Goal: Book appointment/travel/reservation

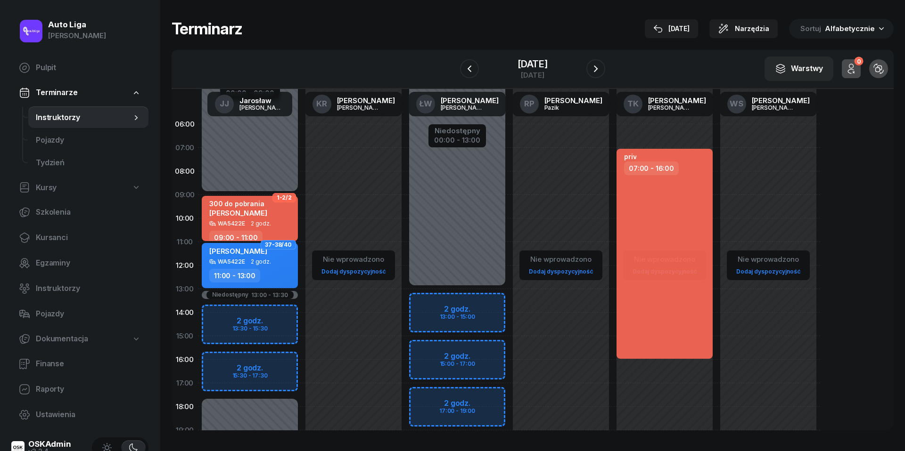
scroll to position [56, 0]
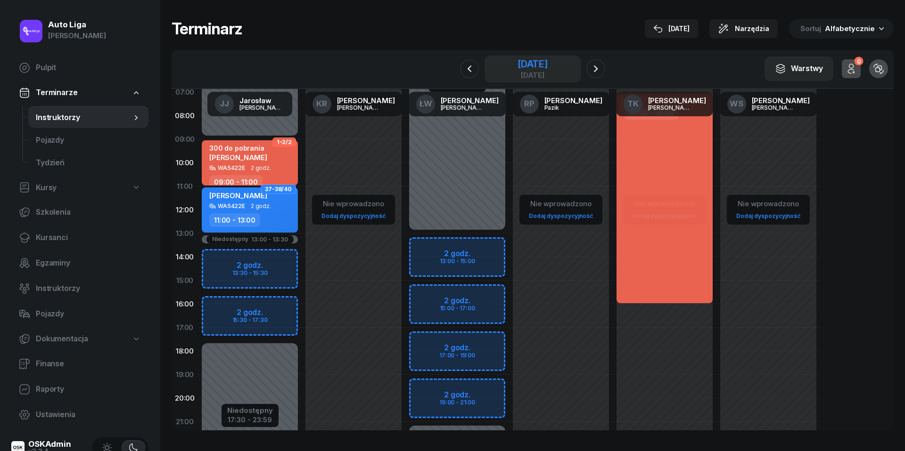
click at [517, 68] on div "[DATE]" at bounding box center [532, 63] width 30 height 9
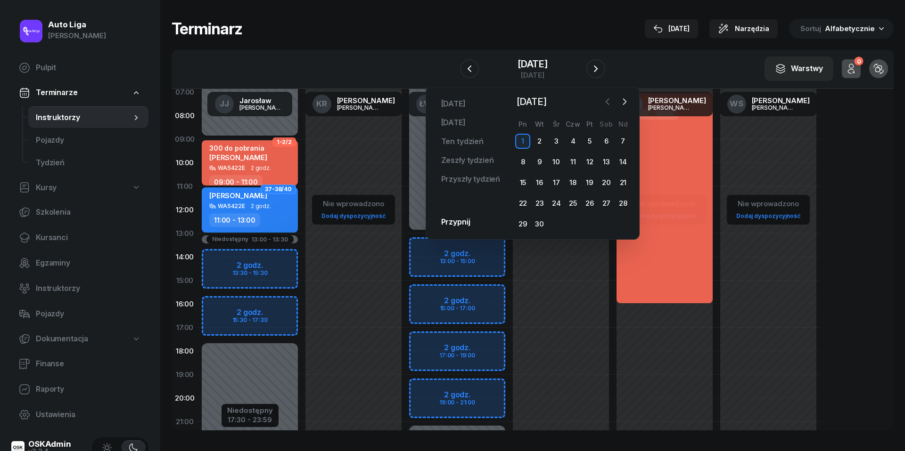
click at [607, 100] on icon "button" at bounding box center [607, 101] width 9 height 9
click at [527, 223] on div "25" at bounding box center [522, 224] width 15 height 15
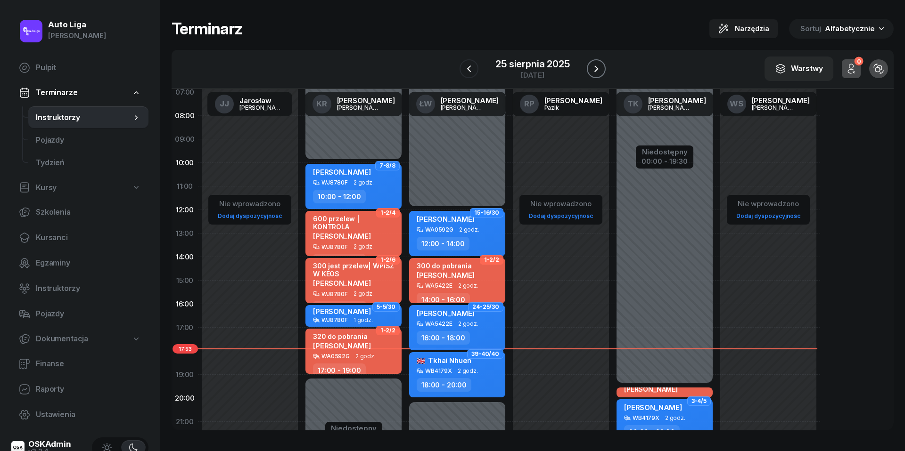
click at [597, 65] on icon "button" at bounding box center [595, 68] width 11 height 11
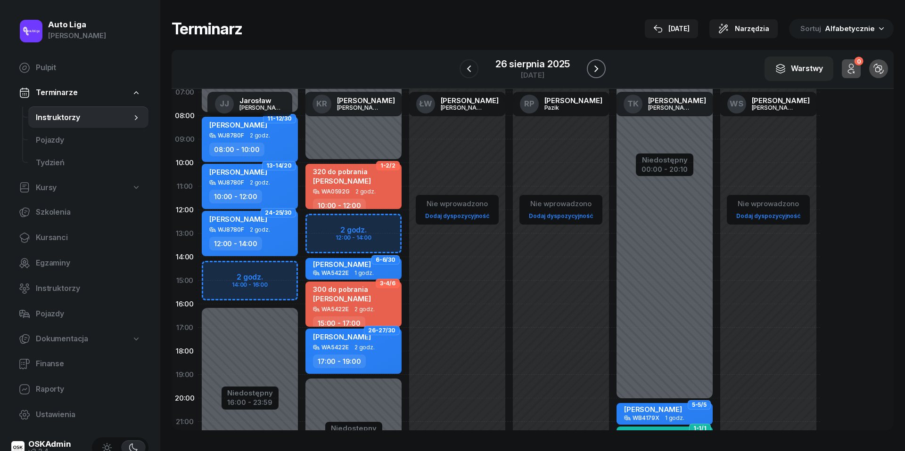
click at [601, 70] on icon "button" at bounding box center [595, 68] width 11 height 11
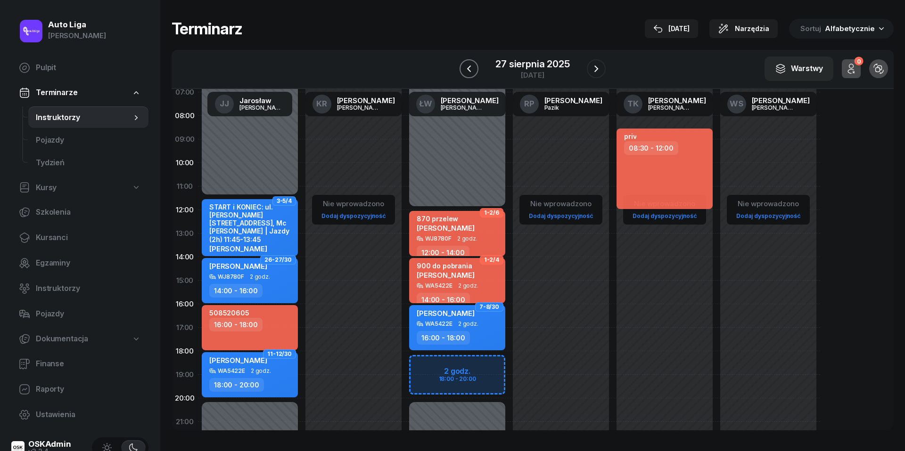
click at [470, 65] on icon "button" at bounding box center [469, 68] width 4 height 7
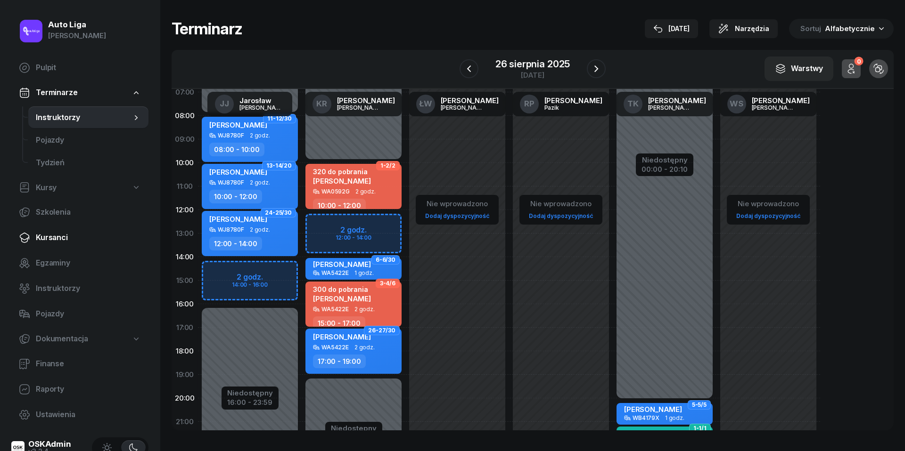
click at [47, 242] on span "Kursanci" at bounding box center [88, 238] width 105 height 12
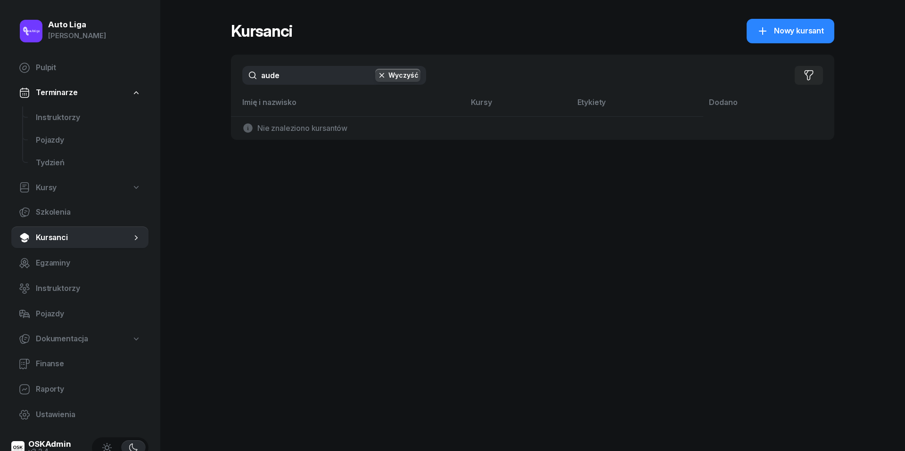
click at [309, 83] on input "aude" at bounding box center [334, 75] width 184 height 19
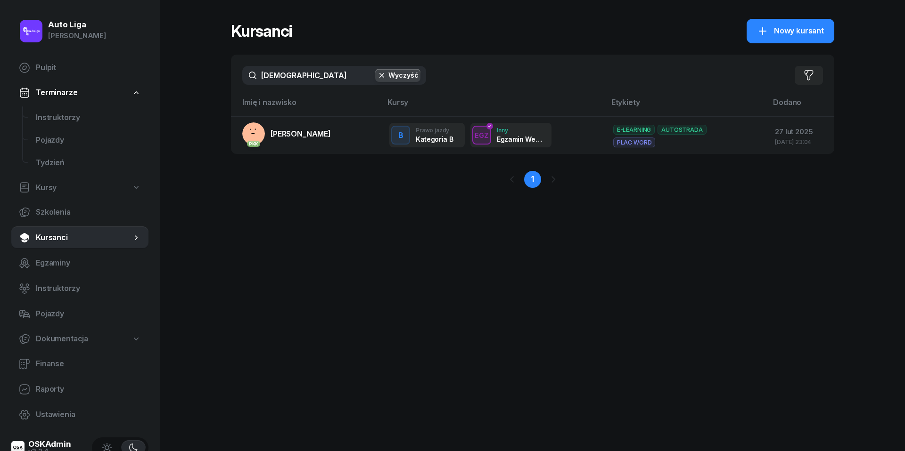
type input "hau"
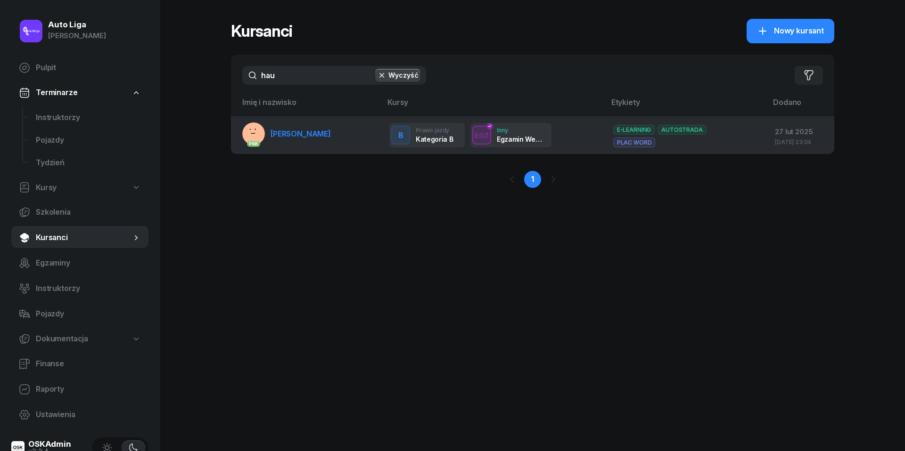
drag, startPoint x: 309, startPoint y: 83, endPoint x: 310, endPoint y: 132, distance: 48.5
click at [310, 132] on span "[PERSON_NAME]" at bounding box center [300, 133] width 60 height 9
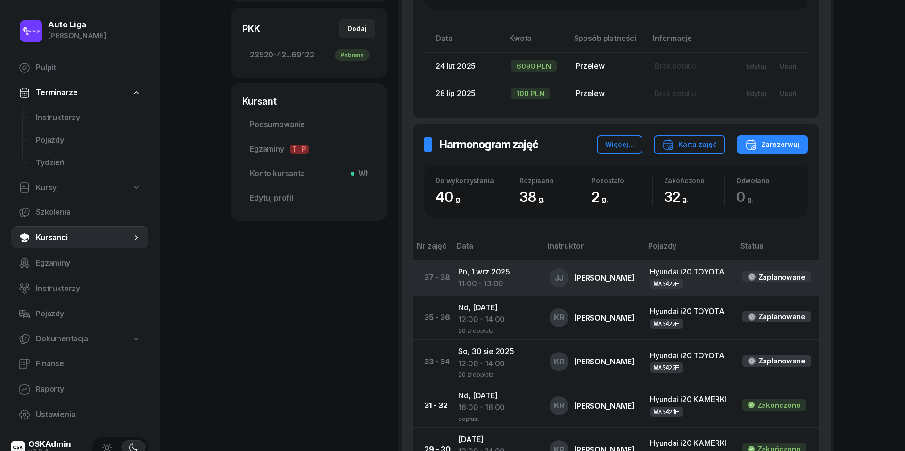
scroll to position [302, 0]
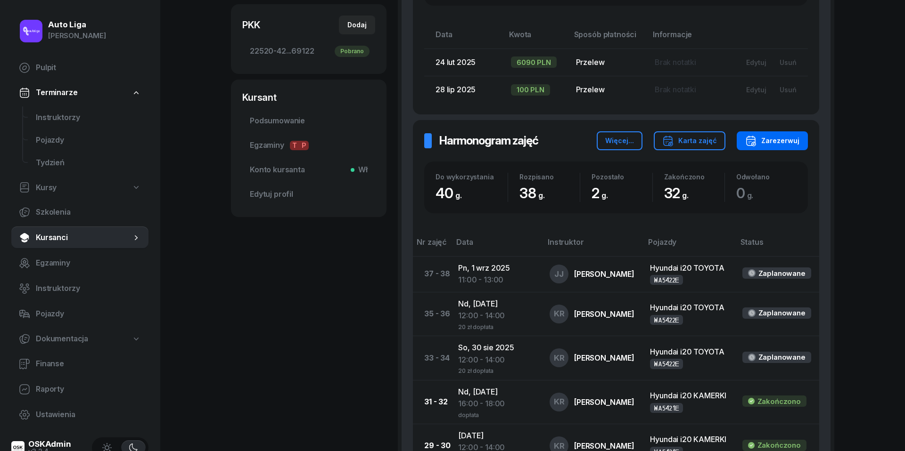
click at [770, 136] on div "Zarezerwuj" at bounding box center [772, 140] width 54 height 11
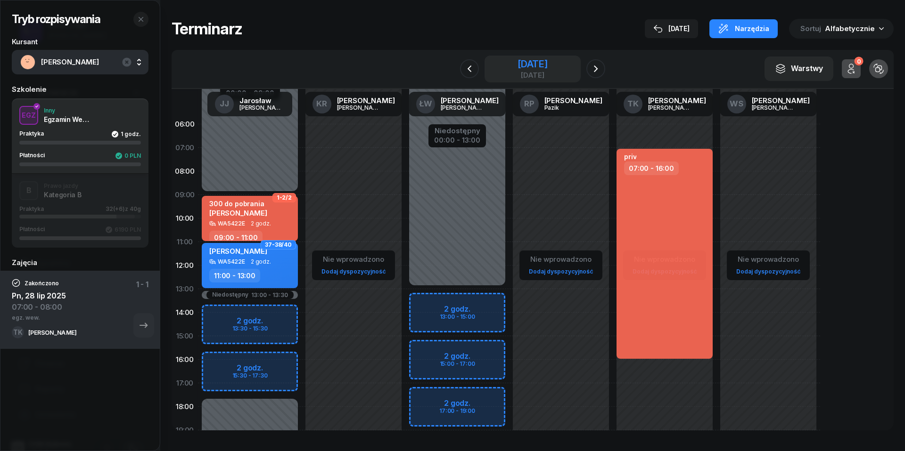
click at [517, 59] on div "[DATE]" at bounding box center [532, 63] width 30 height 9
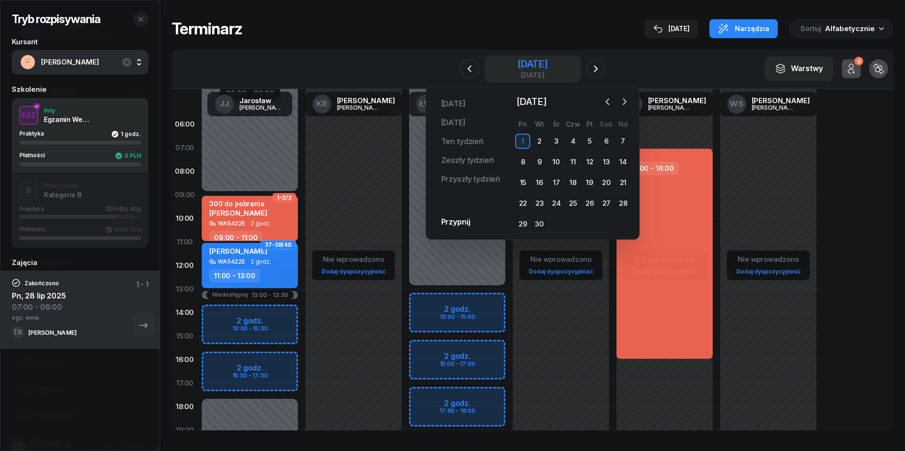
click at [526, 63] on div "[DATE]" at bounding box center [532, 63] width 30 height 9
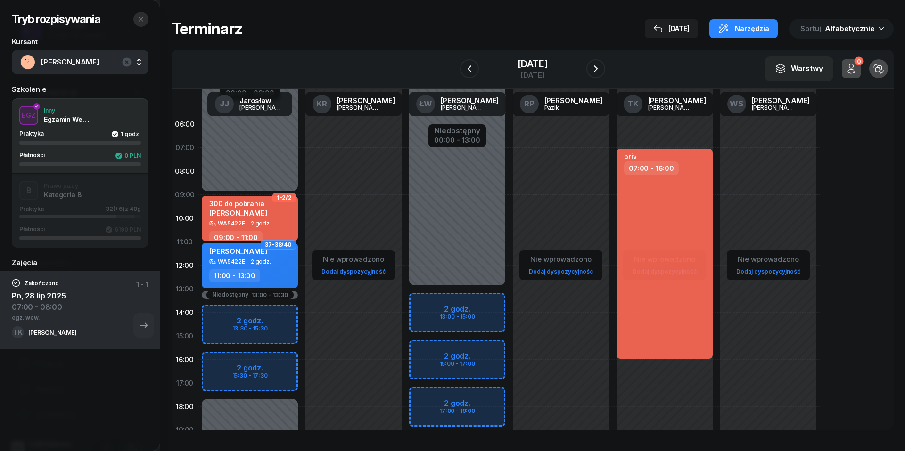
click at [143, 20] on icon "button" at bounding box center [141, 20] width 8 height 8
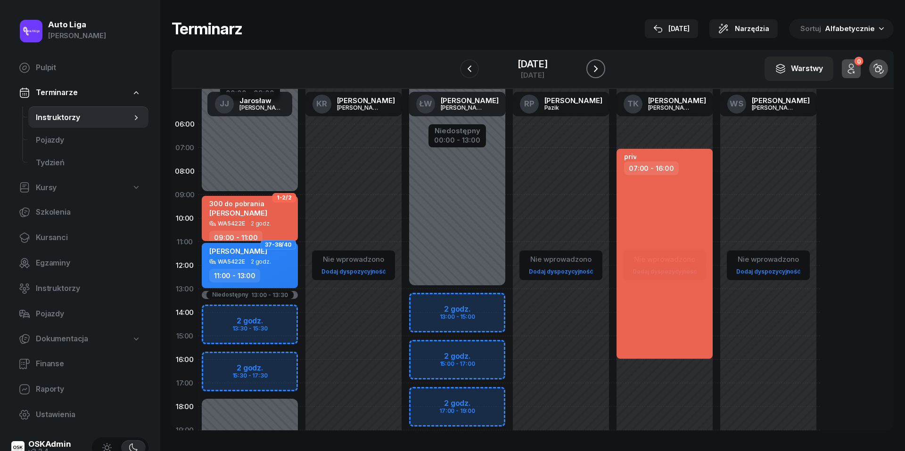
click at [599, 67] on icon "button" at bounding box center [595, 68] width 11 height 11
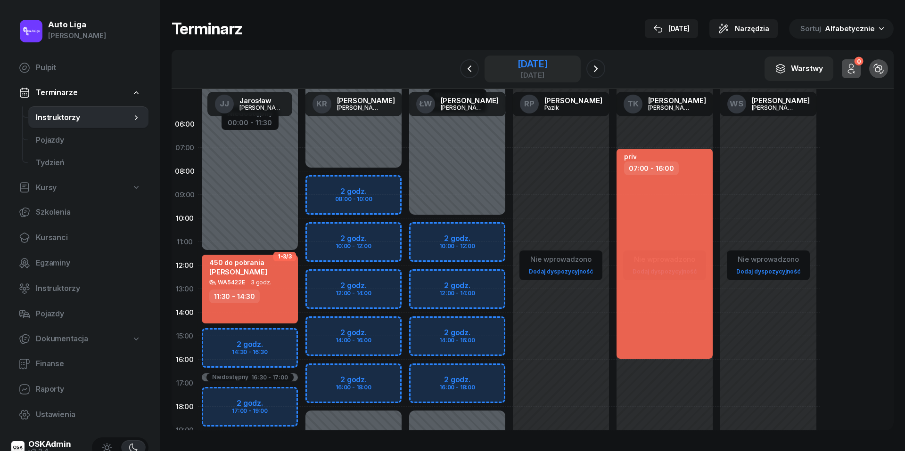
click at [517, 69] on div "[DATE]" at bounding box center [532, 63] width 30 height 9
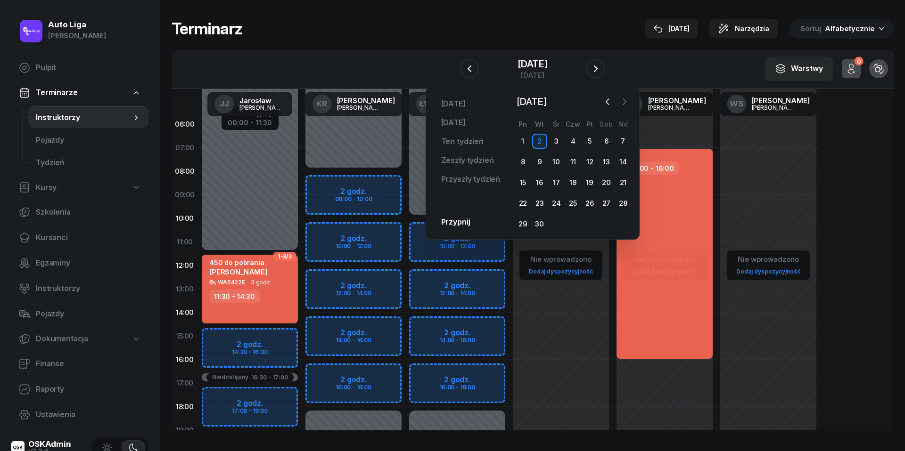
click at [619, 101] on button "button" at bounding box center [624, 102] width 14 height 14
click at [611, 101] on icon "button" at bounding box center [607, 101] width 9 height 9
click at [544, 226] on div "26" at bounding box center [539, 224] width 15 height 15
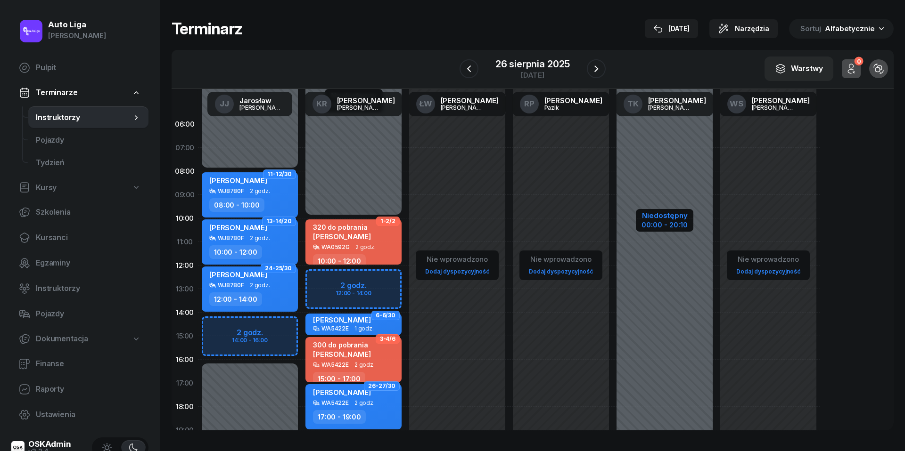
click at [659, 222] on div "00:00 - 20:10" at bounding box center [664, 224] width 46 height 10
select select "20"
select select "10"
select select "22"
select select "30"
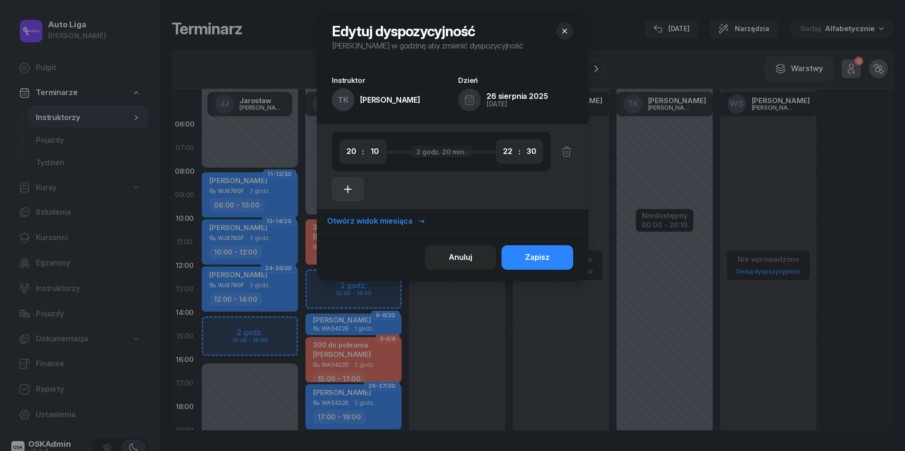
click at [352, 188] on icon "button" at bounding box center [347, 189] width 11 height 11
select select "22"
select select "30"
select select "23"
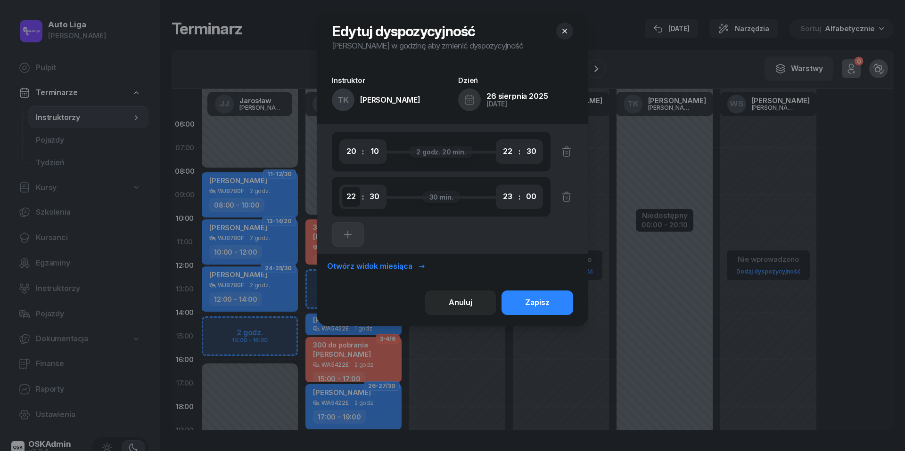
select select "06"
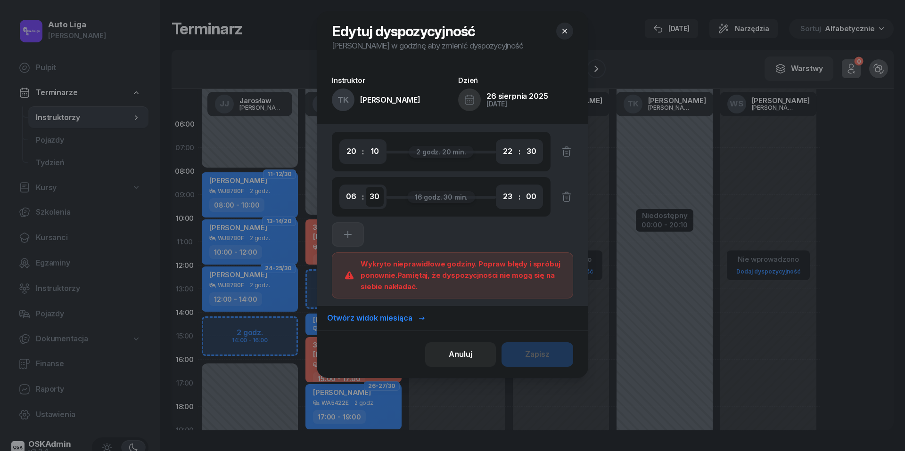
select select "00"
select select "08"
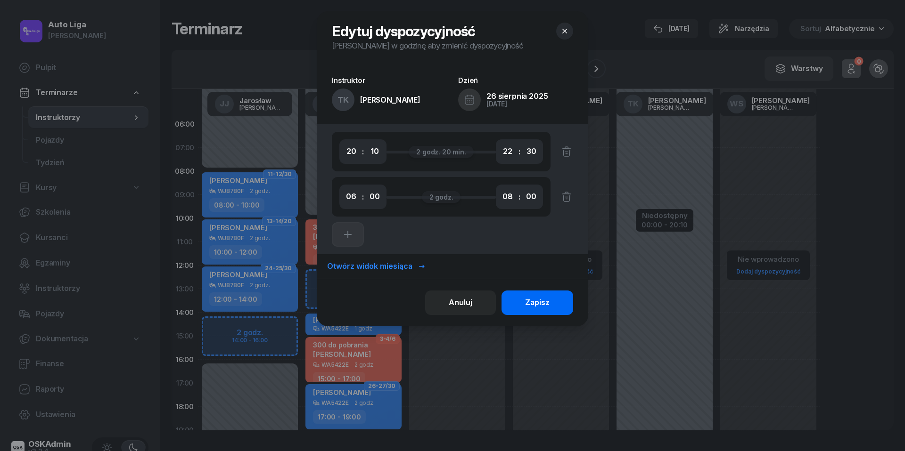
click at [542, 304] on div "Zapisz" at bounding box center [537, 303] width 25 height 12
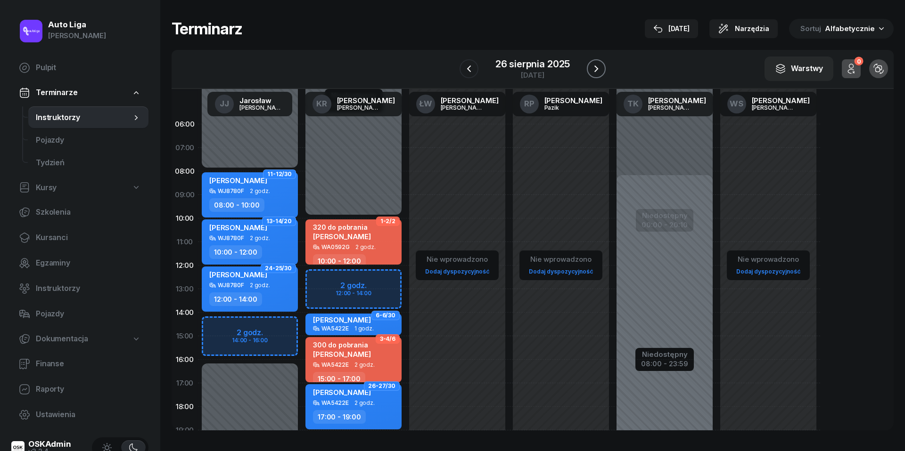
click at [598, 68] on icon "button" at bounding box center [595, 68] width 11 height 11
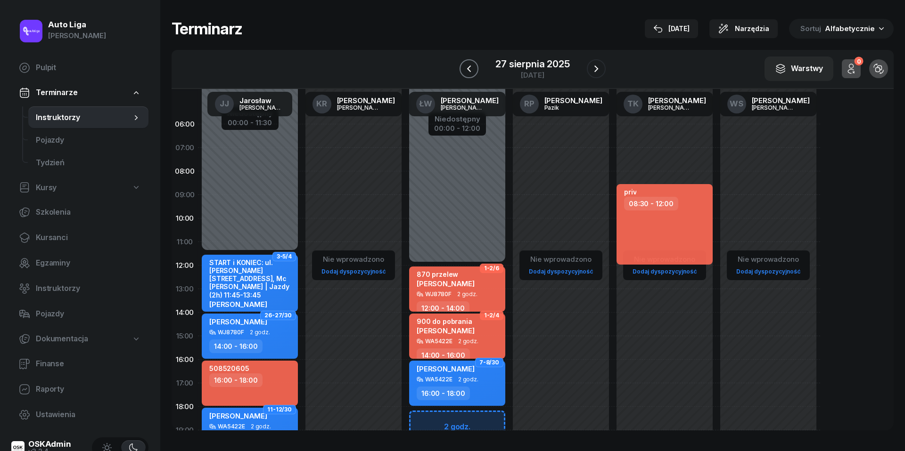
click at [465, 66] on icon "button" at bounding box center [468, 68] width 11 height 11
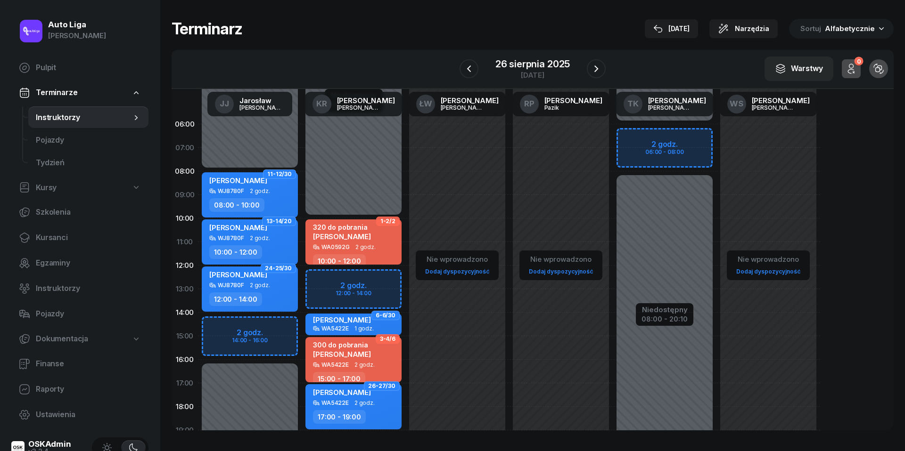
click at [716, 140] on div "Niedostępny 00:00 - 06:00 Niedostępny 22:30 - 23:59 Niedostępny 08:00 - 20:10 2…" at bounding box center [768, 337] width 104 height 448
select select "06"
select select "08"
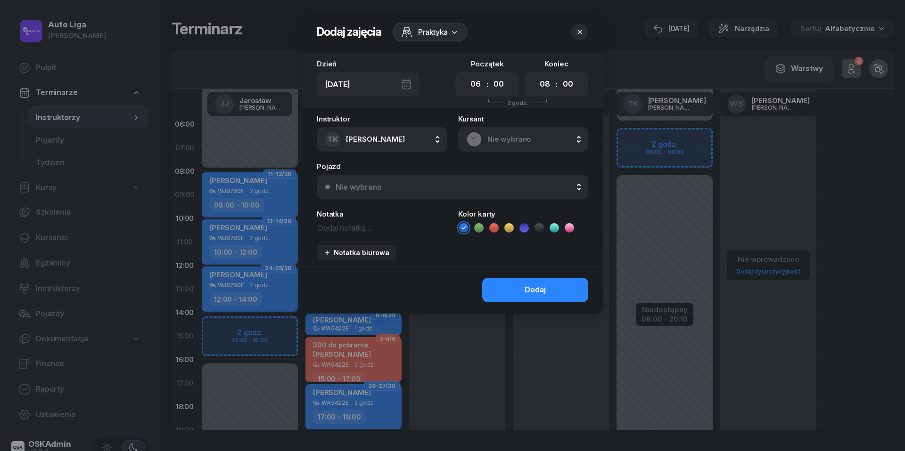
click at [584, 34] on icon "button" at bounding box center [579, 31] width 9 height 9
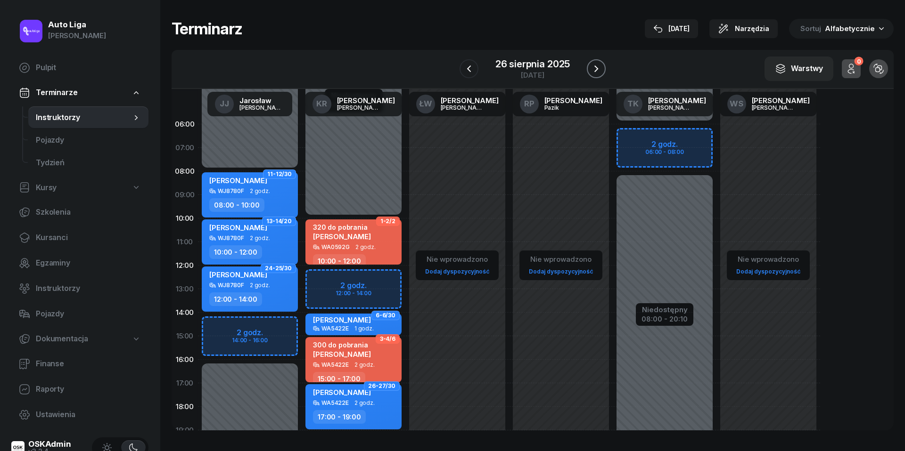
click at [598, 68] on icon "button" at bounding box center [595, 68] width 11 height 11
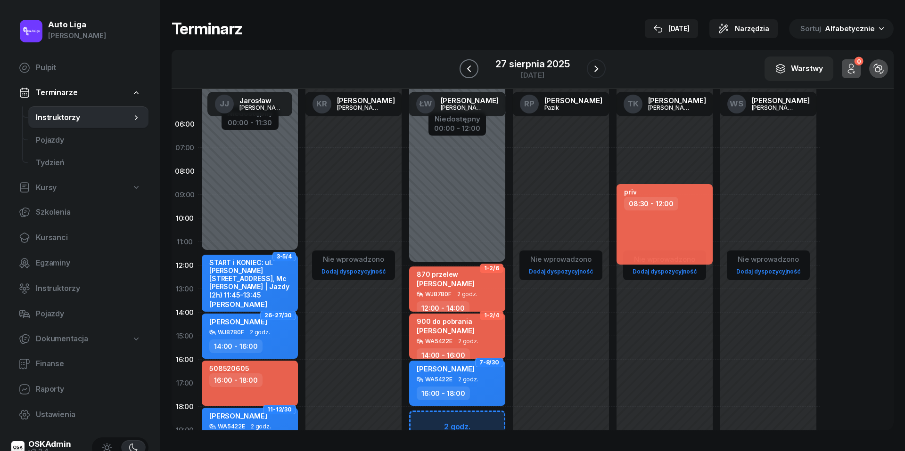
click at [470, 65] on icon "button" at bounding box center [468, 68] width 11 height 11
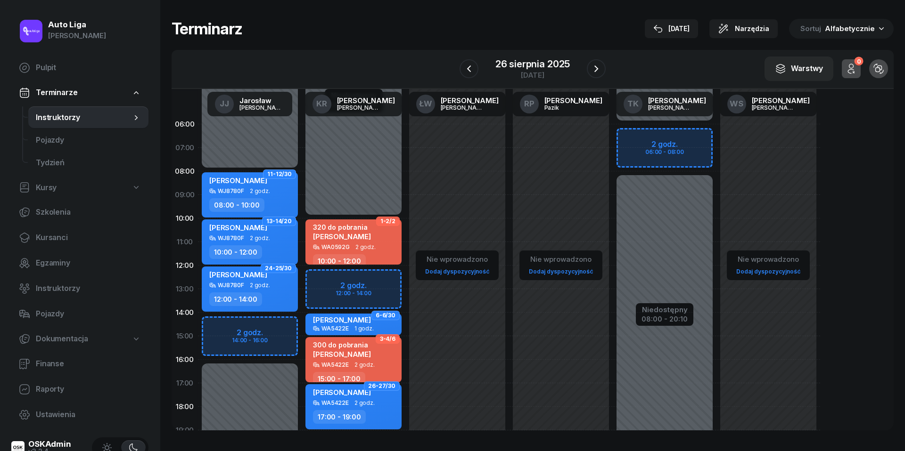
click at [716, 138] on div "Niedostępny 00:00 - 06:00 Niedostępny 22:30 - 23:59 Niedostępny 08:00 - 20:10 2…" at bounding box center [768, 337] width 104 height 448
select select "06"
select select "08"
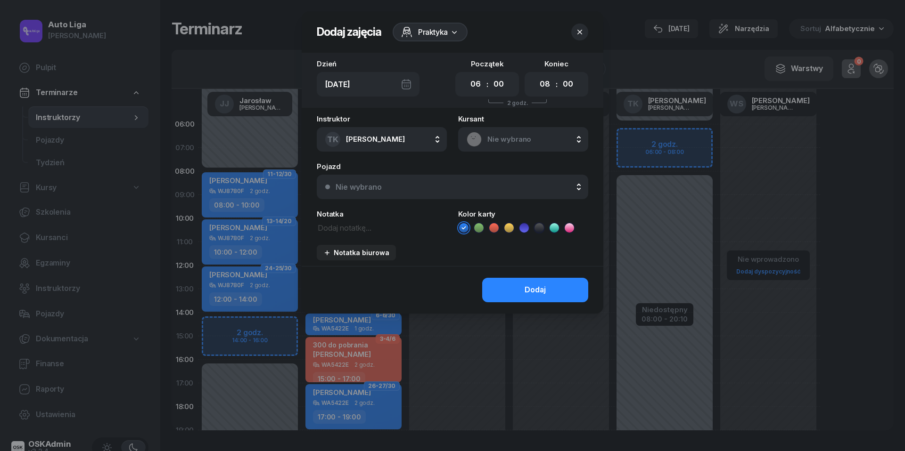
click at [506, 139] on span "Nie wybrano" at bounding box center [533, 139] width 92 height 12
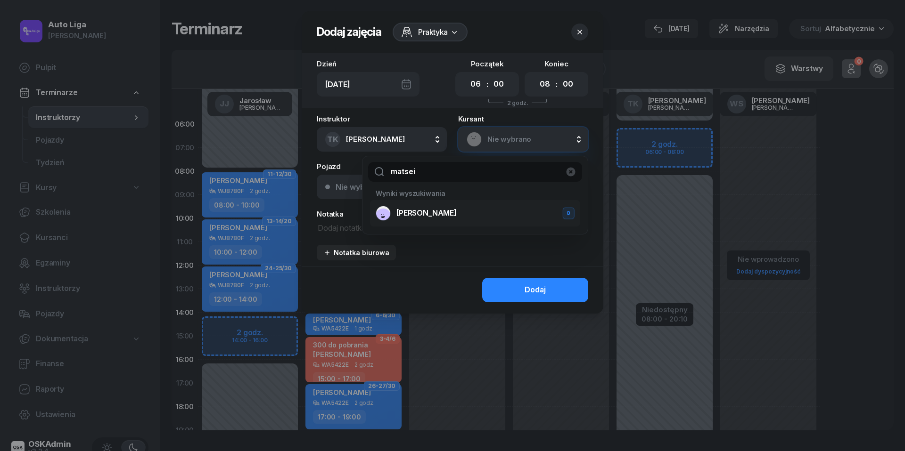
type input "matsei"
click at [453, 203] on li "[PERSON_NAME]" at bounding box center [475, 213] width 210 height 26
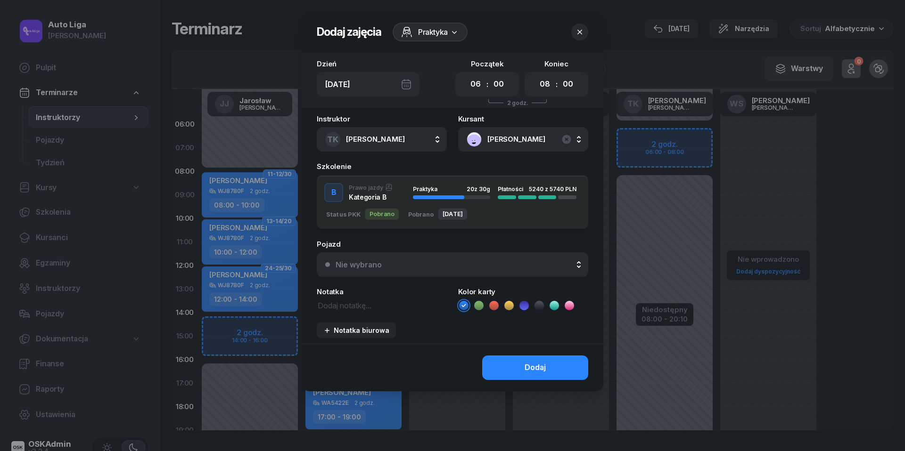
click at [396, 265] on div "Nie wybrano" at bounding box center [457, 265] width 244 height 8
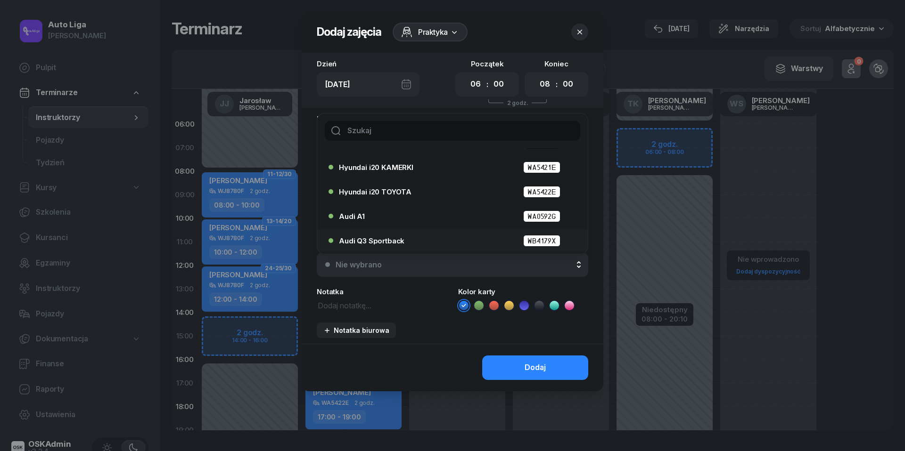
scroll to position [43, 0]
click at [387, 237] on span "Audi Q3 Sportback" at bounding box center [371, 240] width 65 height 7
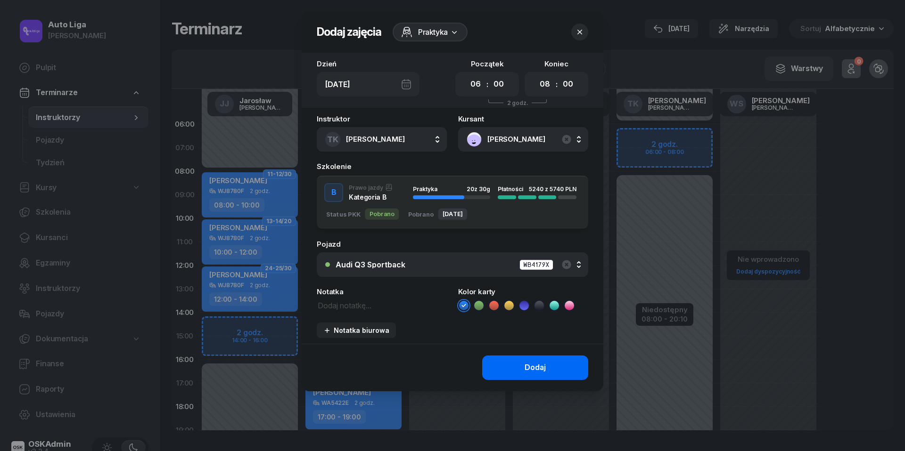
click at [552, 366] on button "Dodaj" at bounding box center [535, 368] width 106 height 25
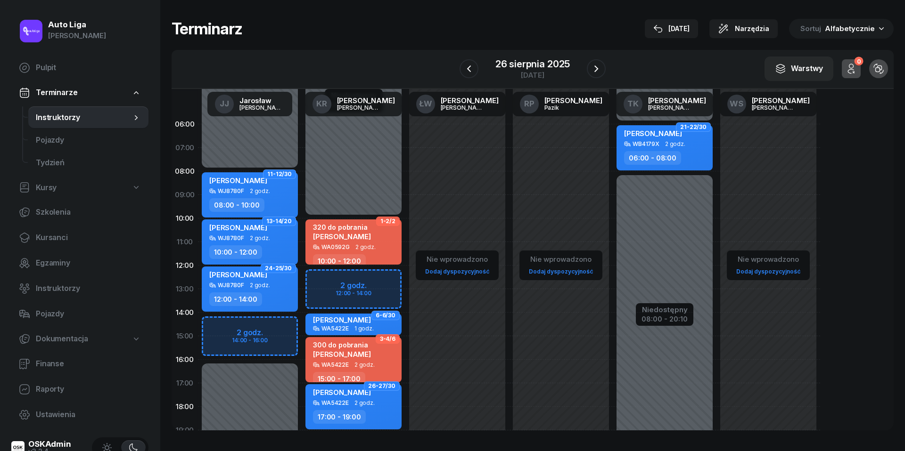
scroll to position [0, 0]
click at [647, 186] on div at bounding box center [664, 314] width 96 height 279
select select "08"
select select "20"
select select "10"
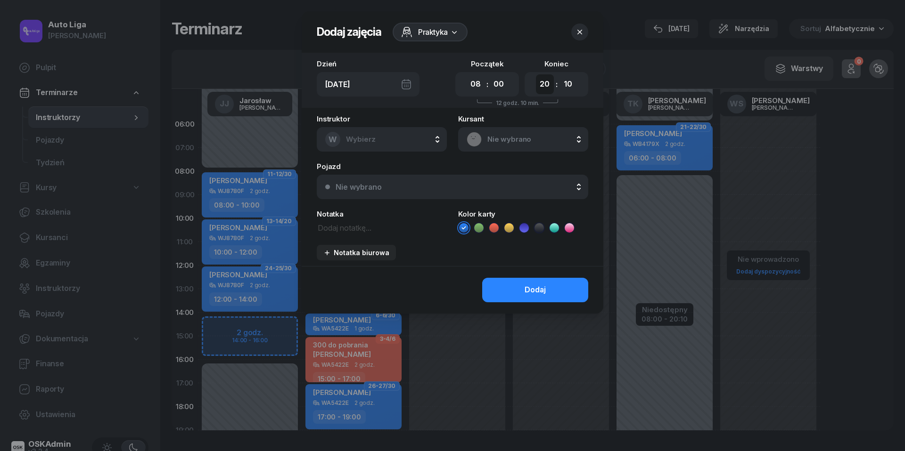
select select "10"
select select "00"
click at [337, 229] on textarea at bounding box center [382, 227] width 130 height 12
type textarea "zarejestruj C5"
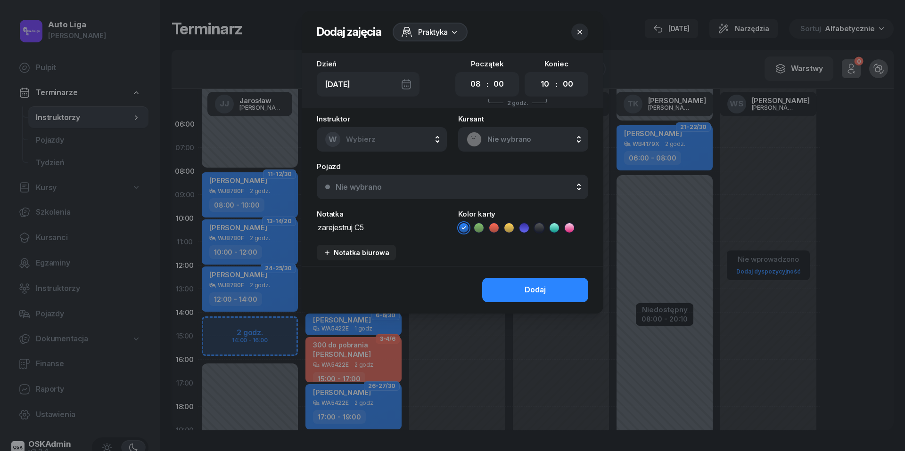
click at [494, 227] on icon at bounding box center [493, 227] width 9 height 9
click at [530, 287] on div "Dodaj" at bounding box center [534, 290] width 21 height 12
click at [417, 136] on button "W Wybierz" at bounding box center [382, 139] width 130 height 25
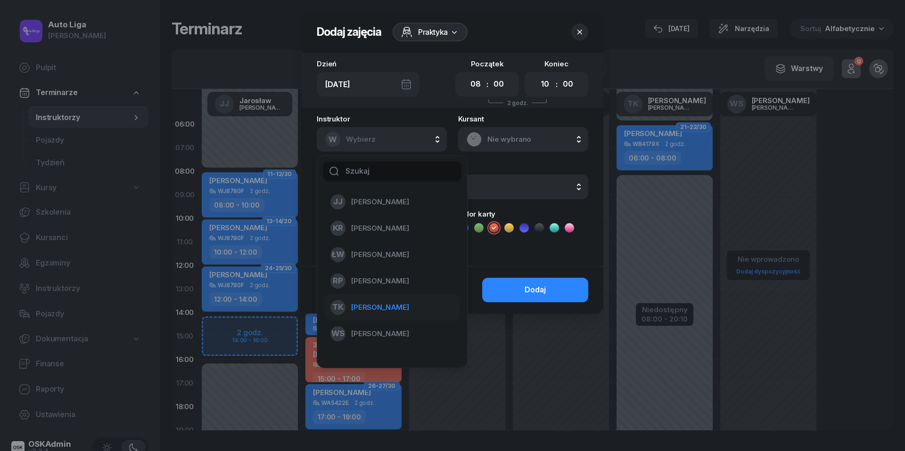
click at [369, 304] on span "[PERSON_NAME]" at bounding box center [380, 308] width 58 height 12
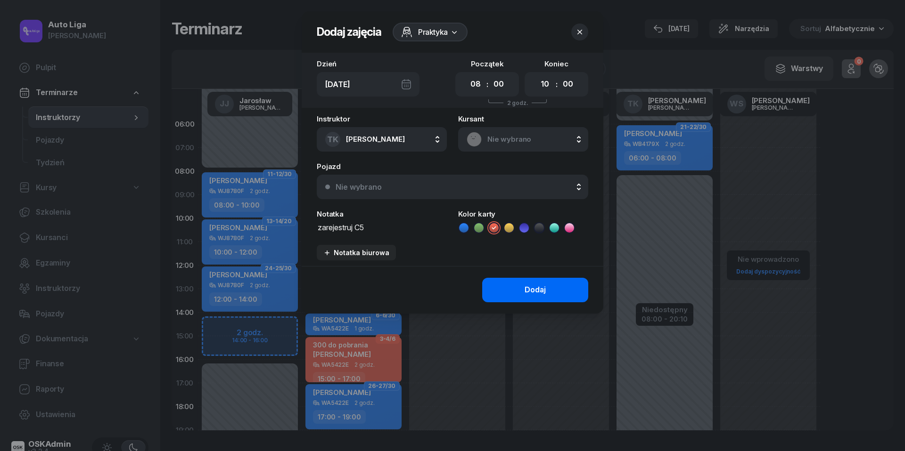
click at [557, 288] on button "Dodaj" at bounding box center [535, 290] width 106 height 25
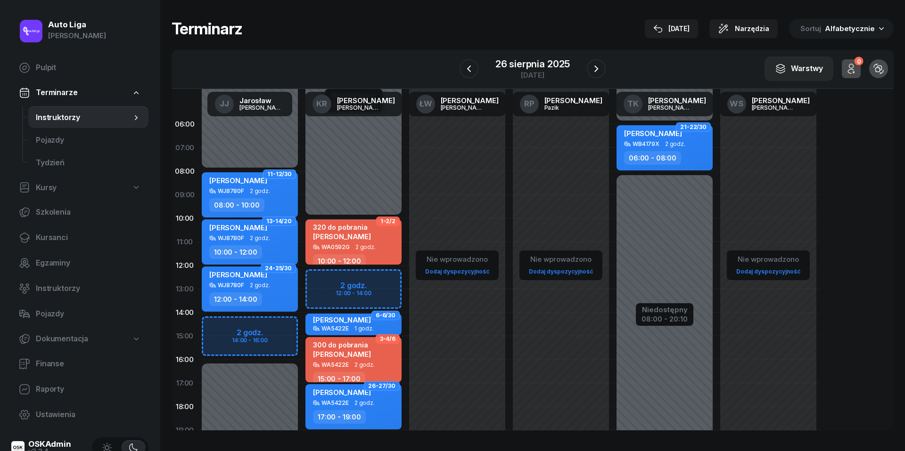
scroll to position [8, 0]
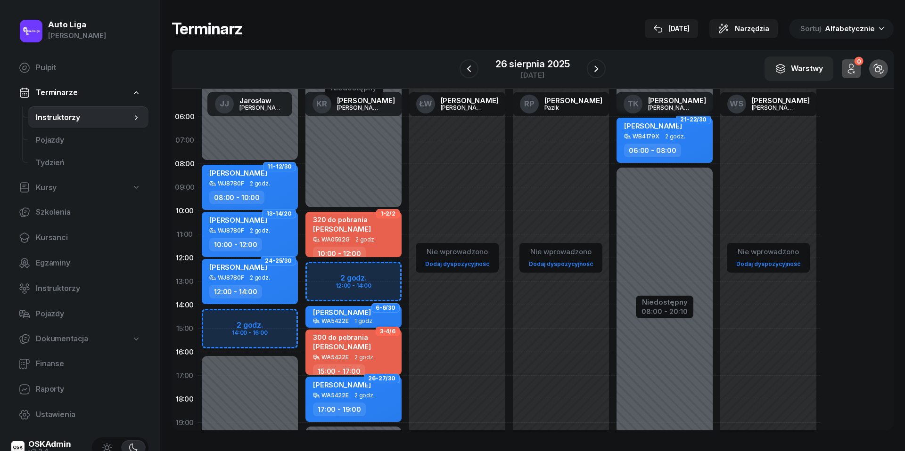
click at [607, 63] on div "W Wybierz [PERSON_NAME] KR [PERSON_NAME] ŁW [PERSON_NAME] RP [PERSON_NAME] TK […" at bounding box center [533, 69] width 722 height 39
click at [603, 66] on button "button" at bounding box center [596, 68] width 19 height 19
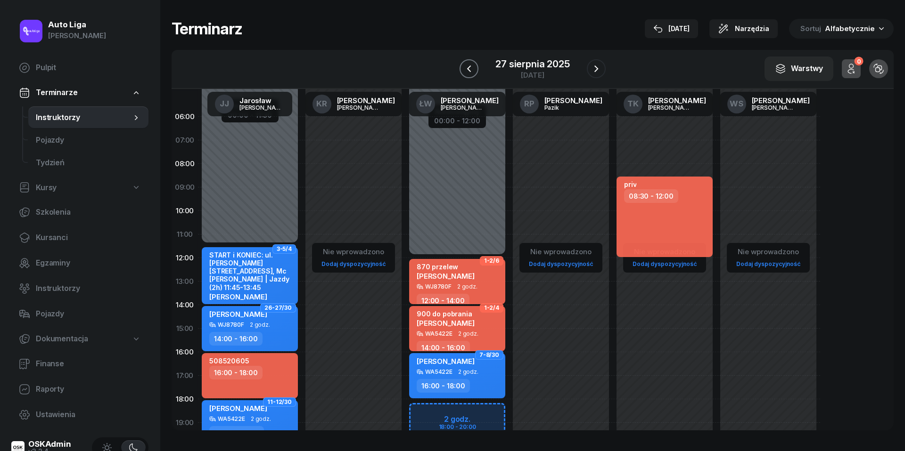
click at [472, 72] on icon "button" at bounding box center [468, 68] width 11 height 11
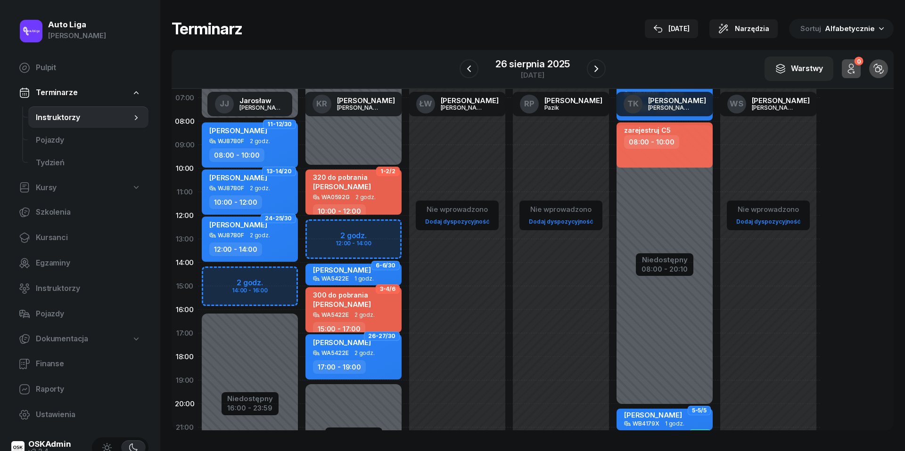
scroll to position [47, 0]
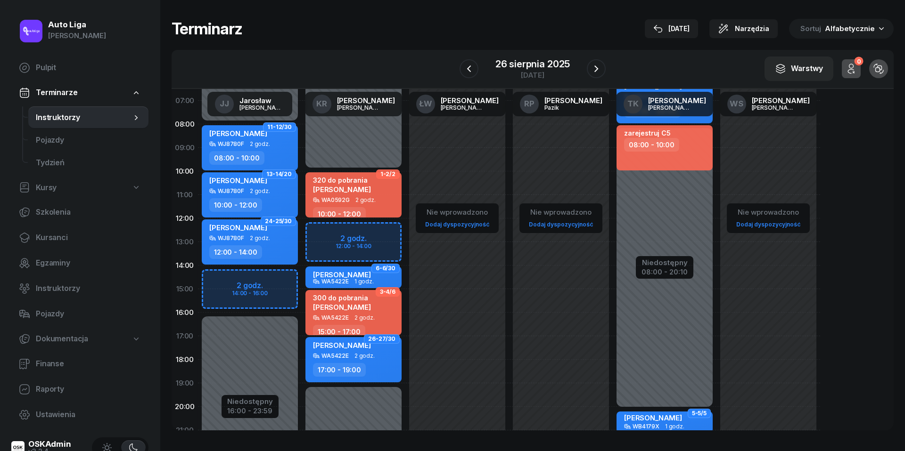
click at [405, 234] on div "Niedostępny 00:00 - 10:00 Niedostępny 19:00 - 23:59 2 godz. 12:00 - 14:00 1-2/2…" at bounding box center [457, 289] width 104 height 448
select select "12"
select select "14"
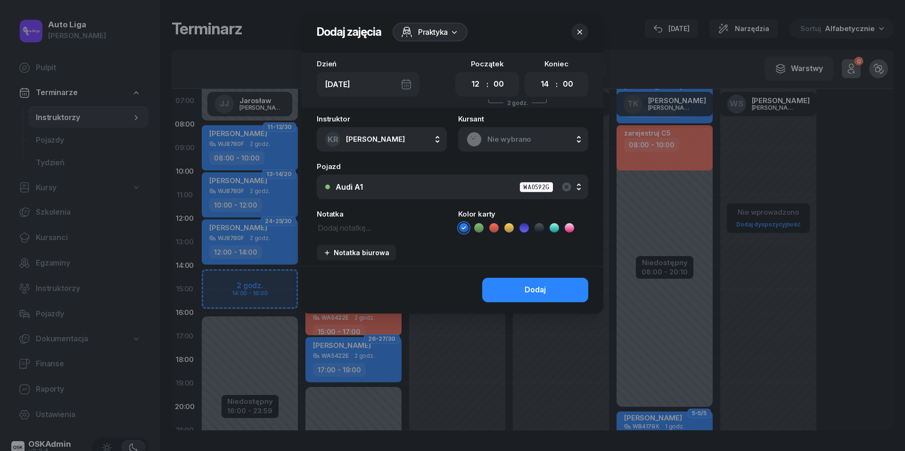
click at [523, 139] on span "Nie wybrano" at bounding box center [533, 139] width 92 height 12
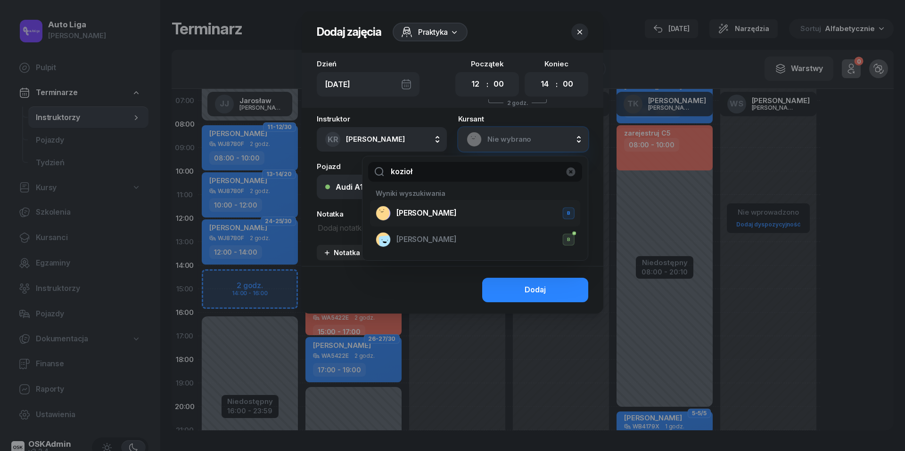
type input "kozioł"
click at [443, 213] on span "[PERSON_NAME]" at bounding box center [426, 213] width 60 height 12
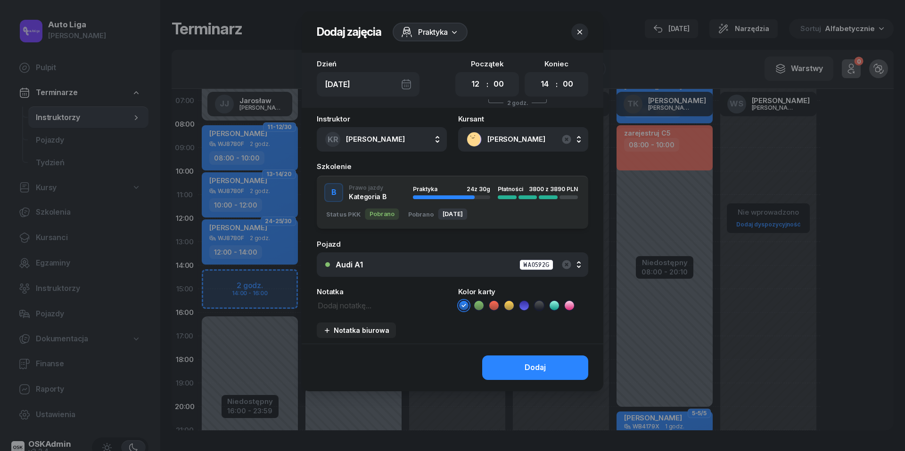
click at [493, 266] on div "Audi A1 WA0592G" at bounding box center [457, 265] width 244 height 12
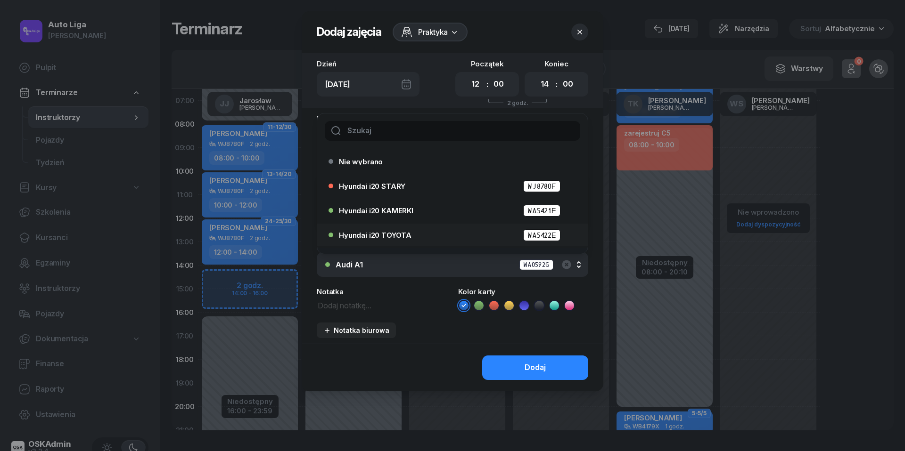
click at [434, 238] on div "Hyundai i20 TOYOTA WA5422E" at bounding box center [455, 235] width 232 height 12
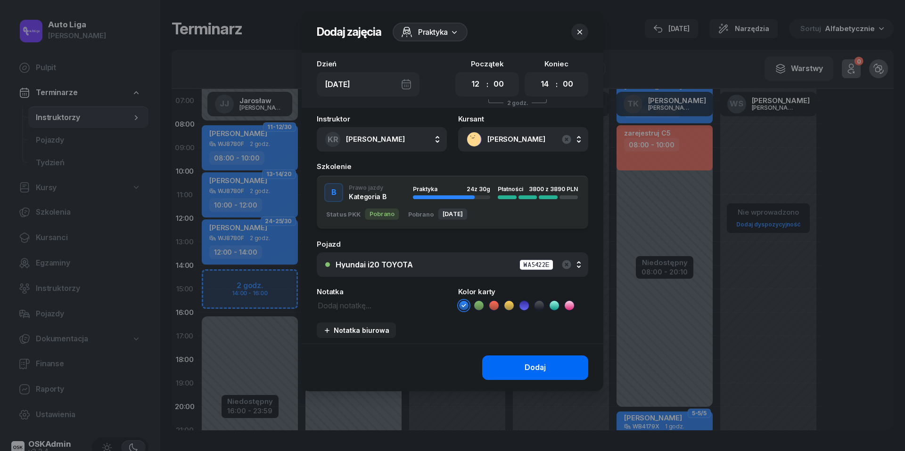
click at [521, 374] on button "Dodaj" at bounding box center [535, 368] width 106 height 25
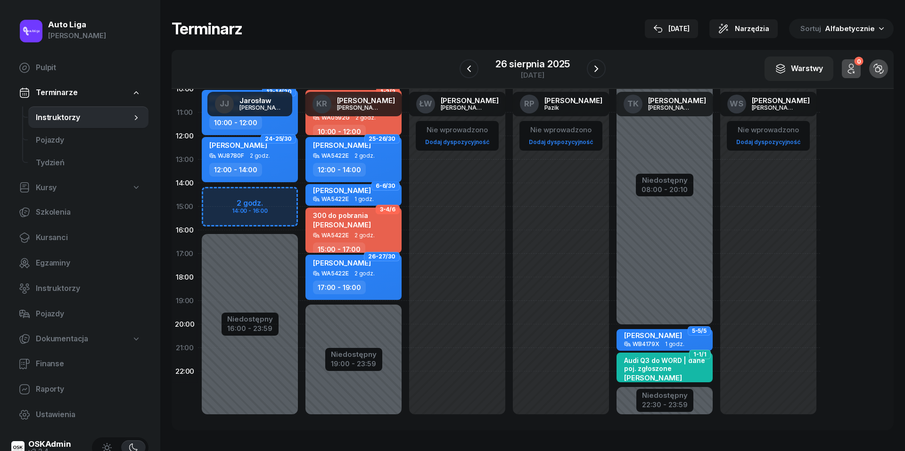
scroll to position [129, 0]
click at [598, 69] on icon "button" at bounding box center [595, 68] width 11 height 11
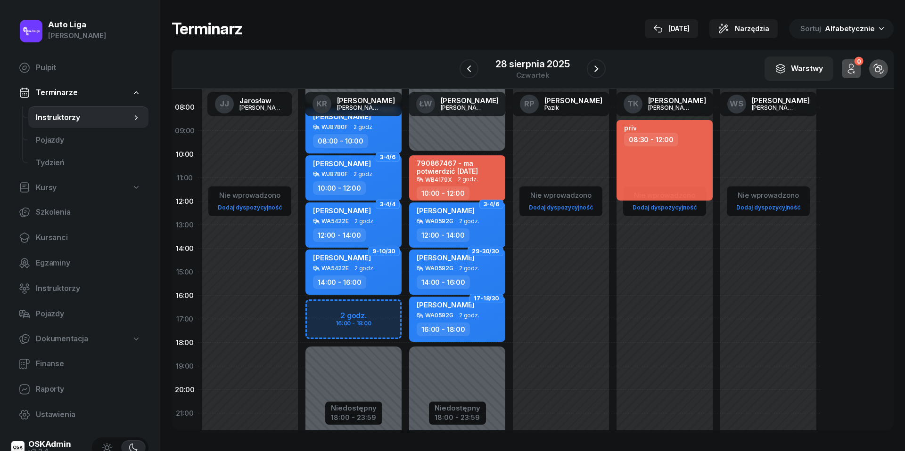
scroll to position [63, 0]
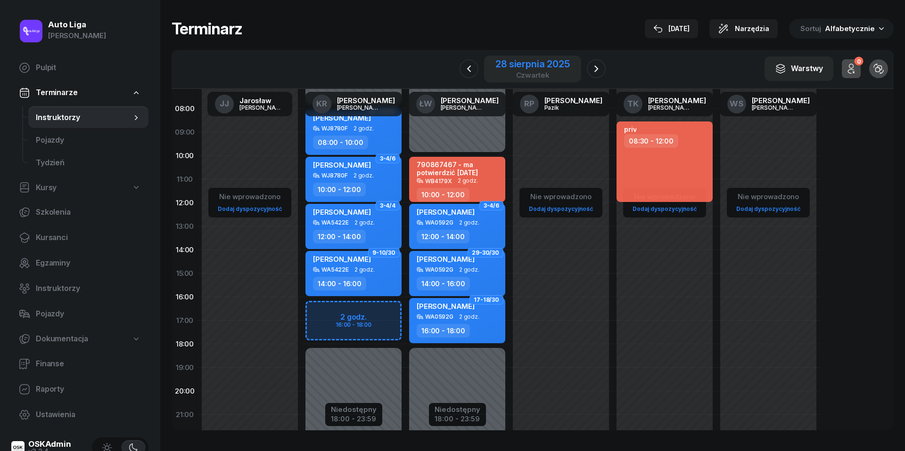
click at [509, 63] on div "28 sierpnia 2025" at bounding box center [532, 63] width 74 height 9
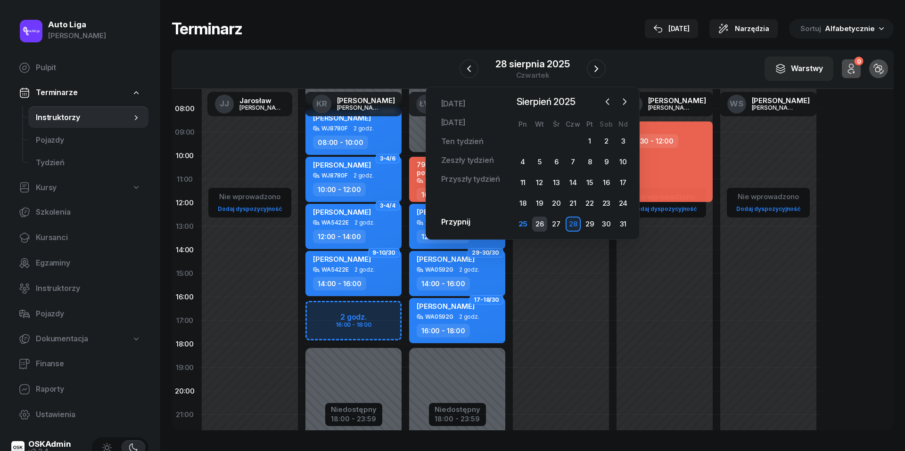
click at [544, 221] on div "26" at bounding box center [539, 224] width 15 height 15
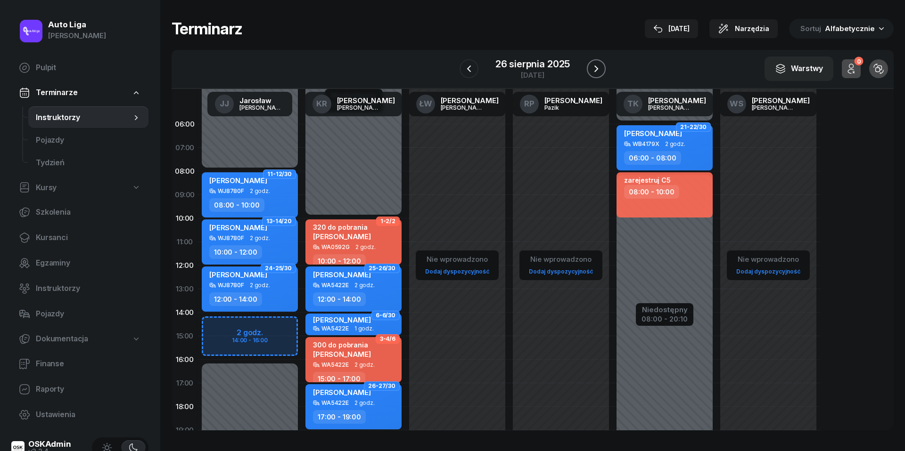
click at [600, 71] on icon "button" at bounding box center [595, 68] width 11 height 11
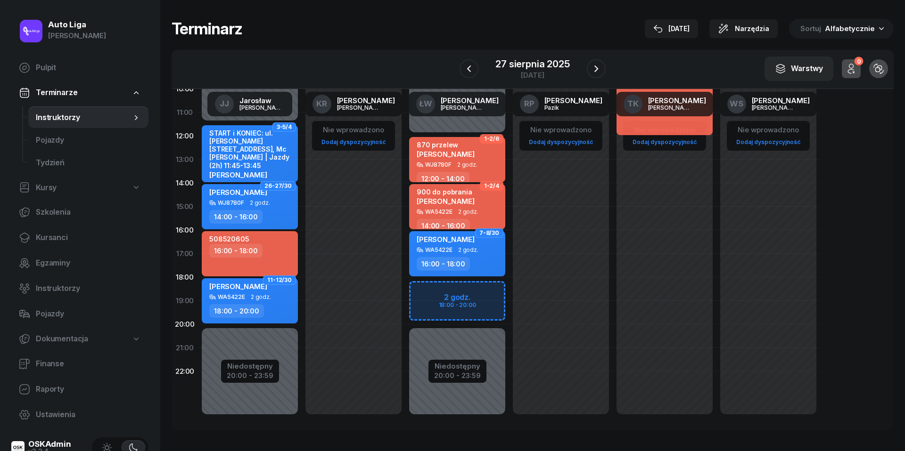
scroll to position [129, 0]
click at [469, 70] on icon "button" at bounding box center [469, 68] width 4 height 7
